Goal: Information Seeking & Learning: Find specific fact

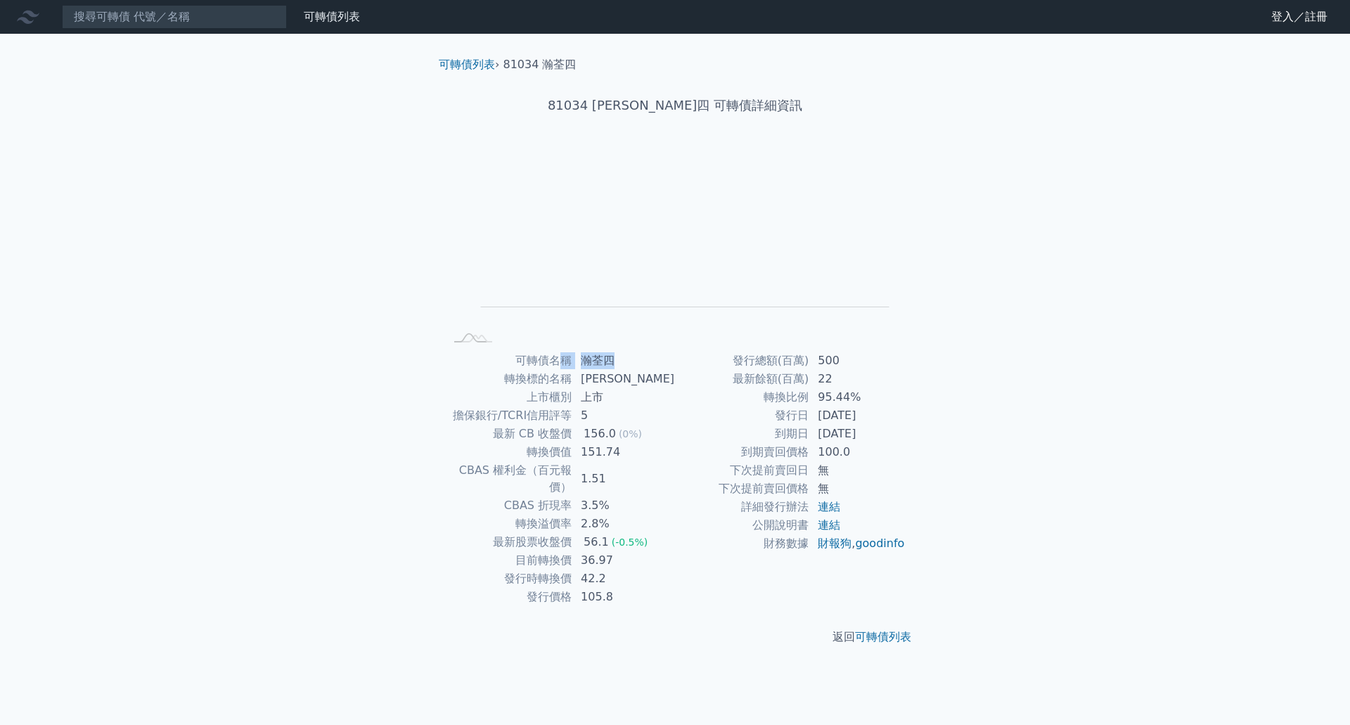
drag, startPoint x: 617, startPoint y: 359, endPoint x: 569, endPoint y: 358, distance: 47.8
click at [569, 358] on tr "可轉債名稱 瀚荃四" at bounding box center [559, 361] width 231 height 18
copy tr "稱 瀚荃四"
